Goal: Task Accomplishment & Management: Manage account settings

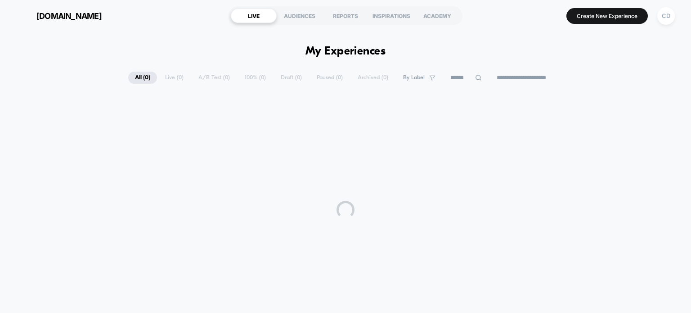
click at [497, 161] on div at bounding box center [345, 209] width 691 height 225
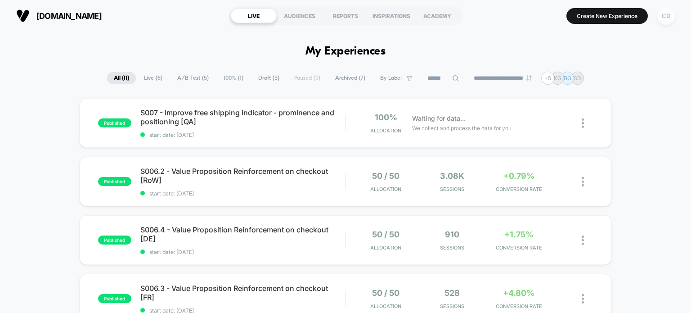
click at [663, 16] on div "CD" at bounding box center [666, 16] width 18 height 18
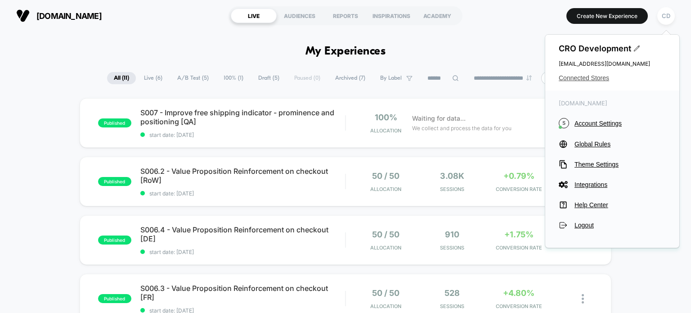
click at [593, 78] on span "Connected Stores" at bounding box center [612, 77] width 107 height 7
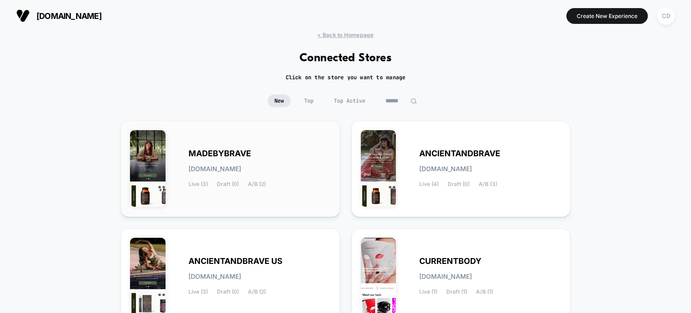
click at [250, 153] on span "MADEBYBRAVE" at bounding box center [219, 153] width 63 height 6
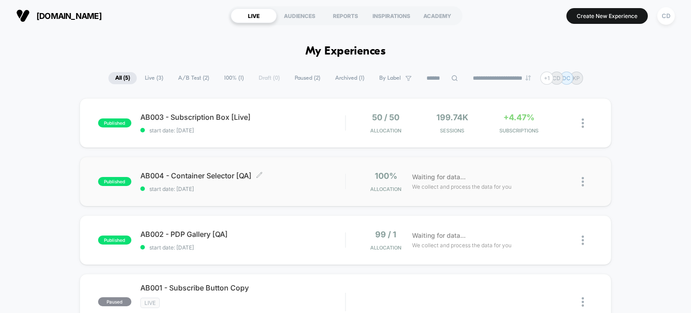
drag, startPoint x: 203, startPoint y: 175, endPoint x: 207, endPoint y: 171, distance: 5.1
click at [204, 175] on span "AB004 - Container Selector [QA] Click to edit experience details" at bounding box center [242, 175] width 205 height 9
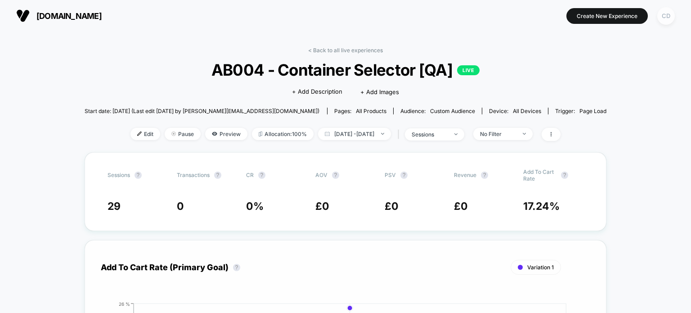
click at [662, 18] on div "CD" at bounding box center [666, 16] width 18 height 18
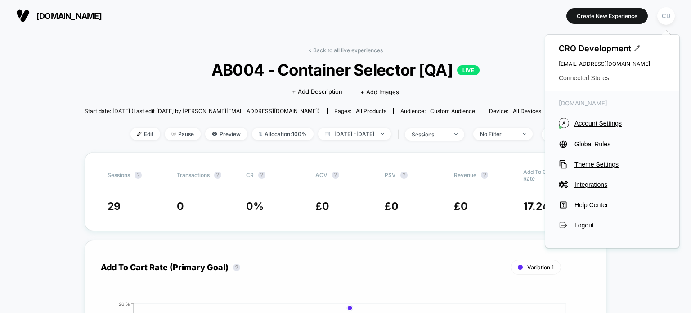
click at [606, 78] on span "Connected Stores" at bounding box center [612, 77] width 107 height 7
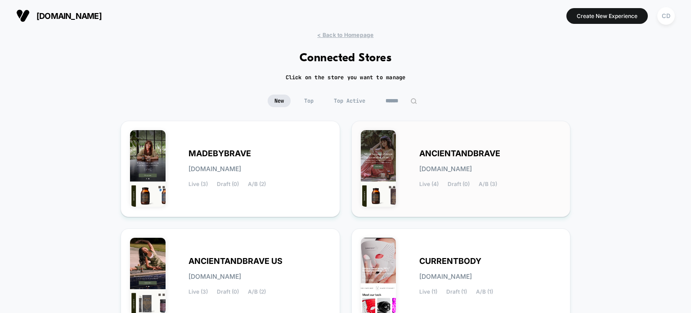
click at [475, 145] on div "ANCIENTANDBRAVE ancientandbrave.myshopify.com Live (4) Draft (0) A/B (3)" at bounding box center [461, 168] width 201 height 77
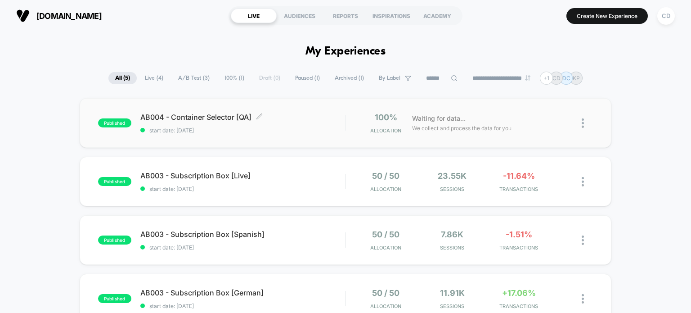
click at [243, 116] on span "AB004 - Container Selector [QA] Click to edit experience details" at bounding box center [242, 116] width 205 height 9
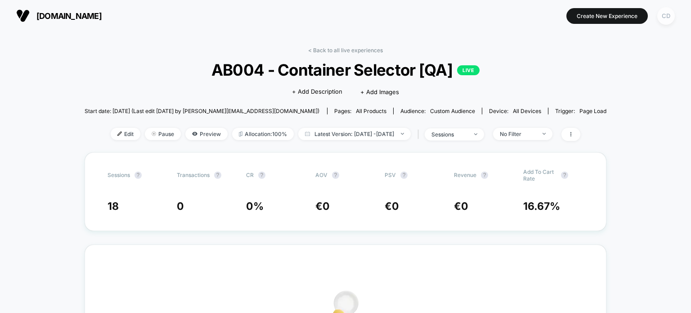
click at [666, 13] on div "CD" at bounding box center [666, 16] width 18 height 18
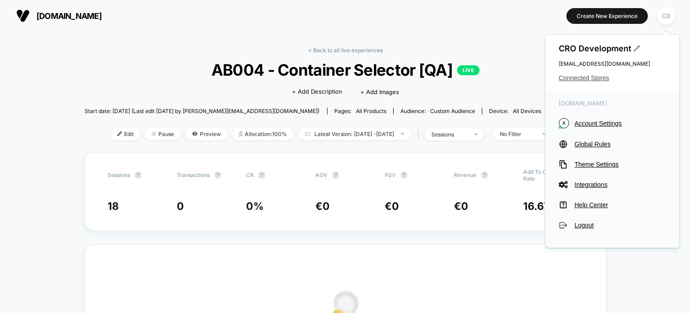
click at [584, 79] on span "Connected Stores" at bounding box center [612, 77] width 107 height 7
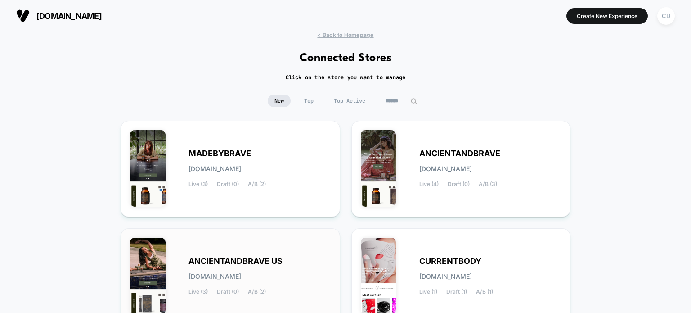
click at [279, 259] on span "ANCIENTANDBRAVE US" at bounding box center [235, 261] width 94 height 6
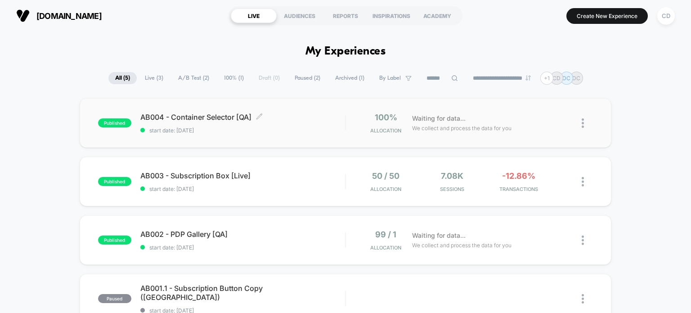
click at [235, 117] on span "AB004 - Container Selector [QA] Click to edit experience details" at bounding box center [242, 116] width 205 height 9
